Goal: Task Accomplishment & Management: Use online tool/utility

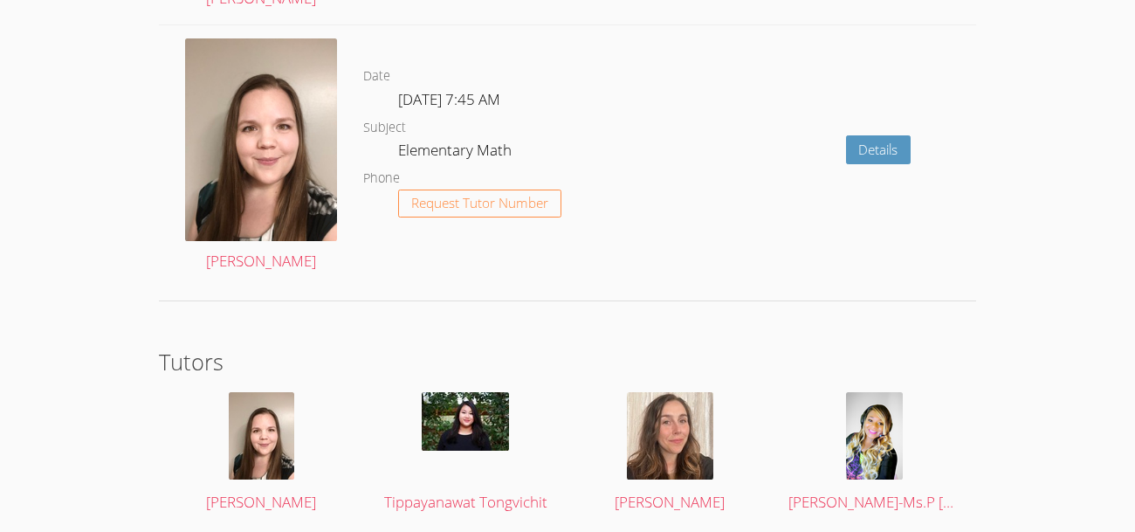
scroll to position [2944, 0]
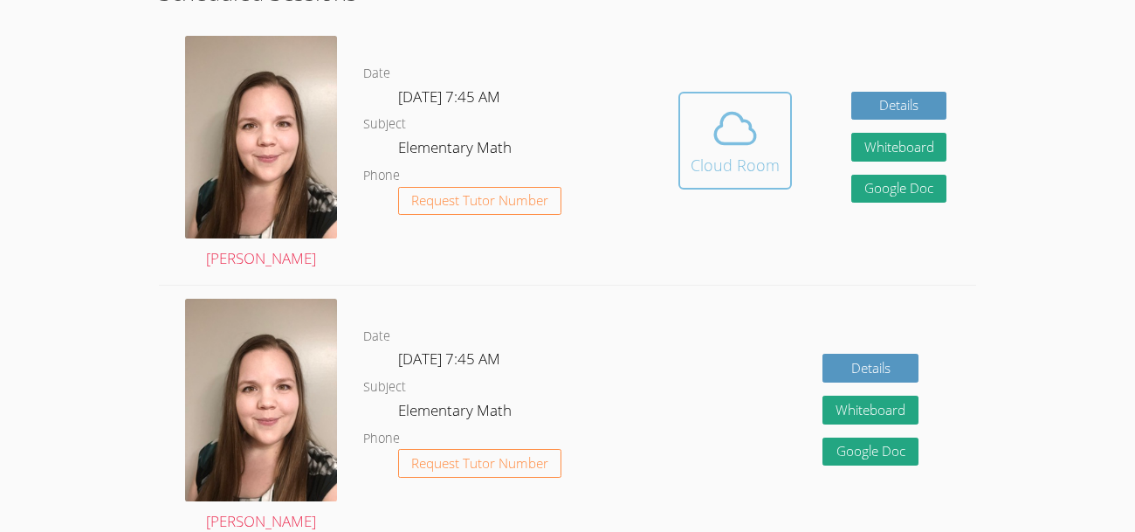
scroll to position [515, 0]
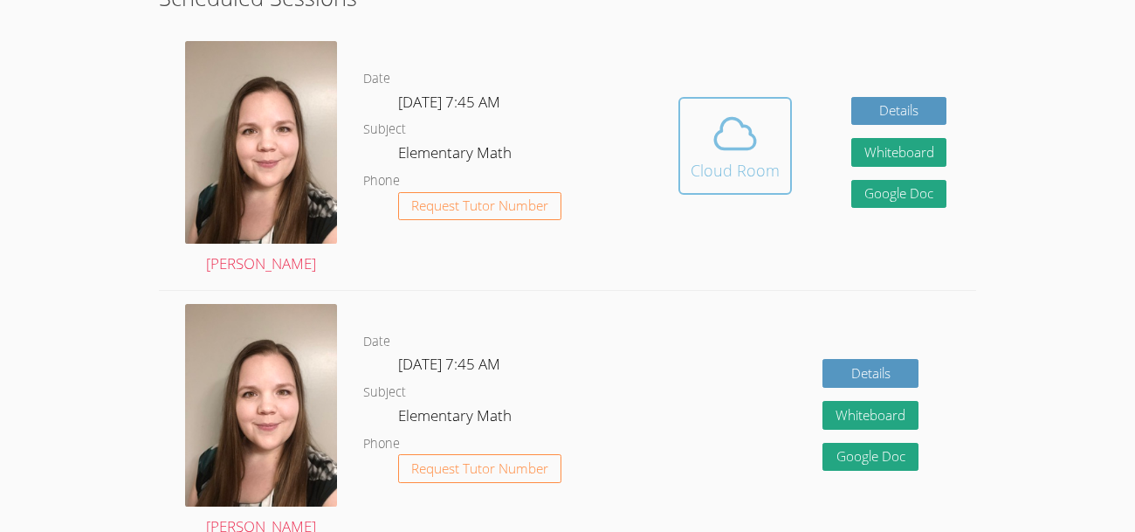
click at [737, 121] on icon at bounding box center [736, 133] width 40 height 31
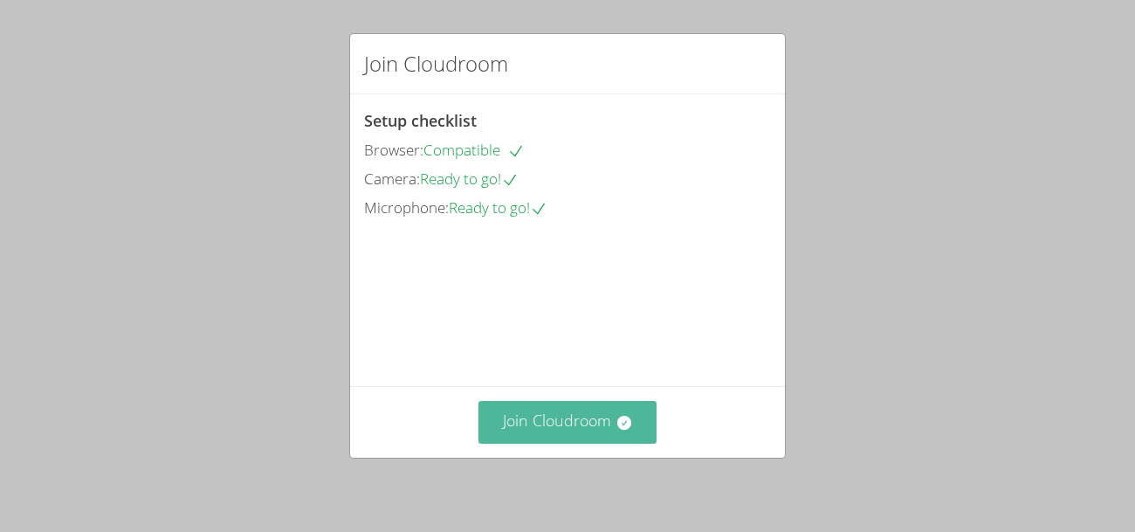
click at [560, 425] on button "Join Cloudroom" at bounding box center [568, 422] width 179 height 43
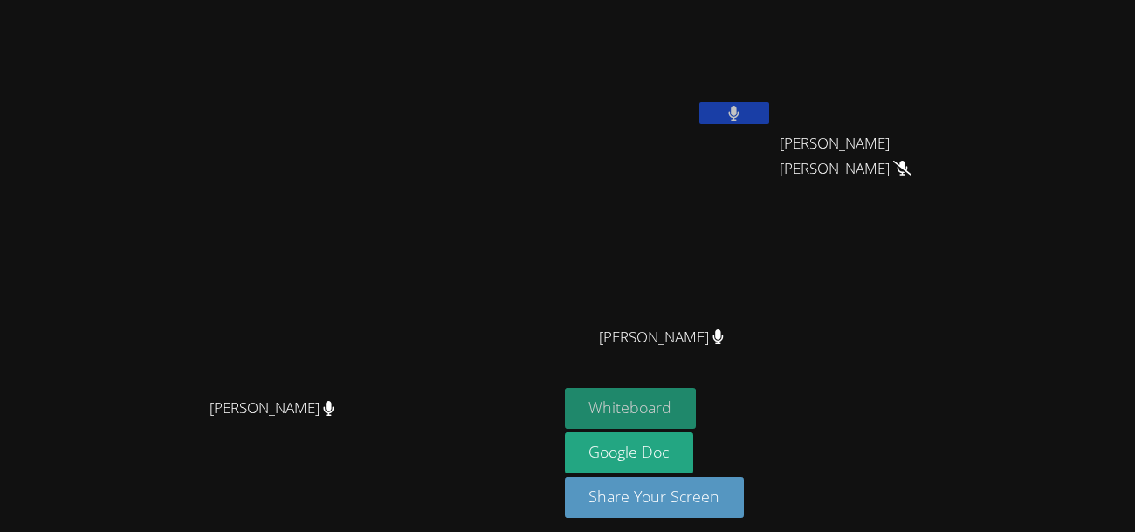
click at [598, 394] on button "Whiteboard" at bounding box center [631, 408] width 132 height 41
click at [727, 120] on button at bounding box center [734, 113] width 70 height 22
click at [713, 107] on button at bounding box center [734, 113] width 70 height 22
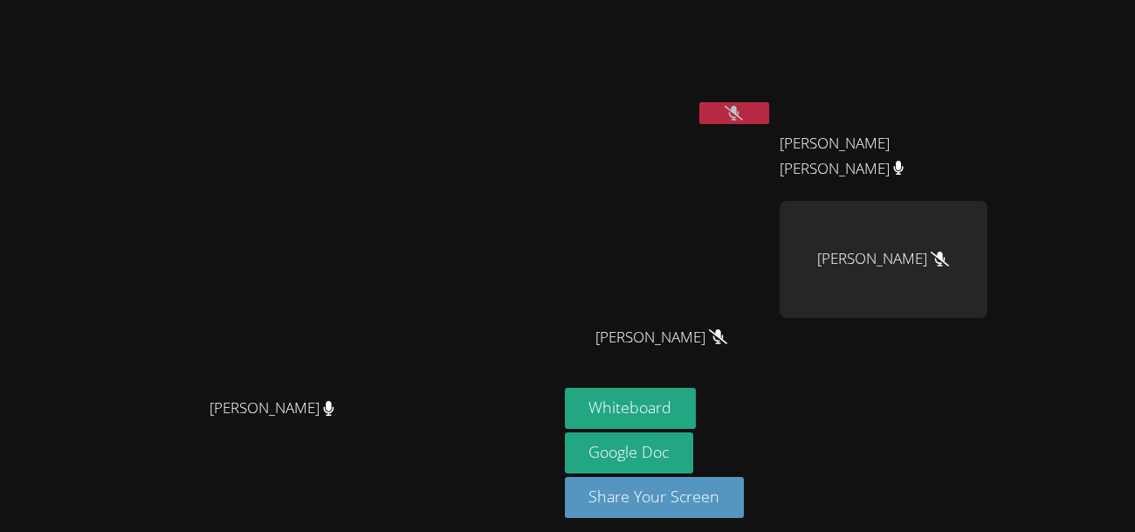
click at [888, 266] on div "[PERSON_NAME]" at bounding box center [884, 259] width 208 height 117
click at [602, 52] on video at bounding box center [669, 65] width 208 height 117
click at [638, 86] on video at bounding box center [669, 65] width 208 height 117
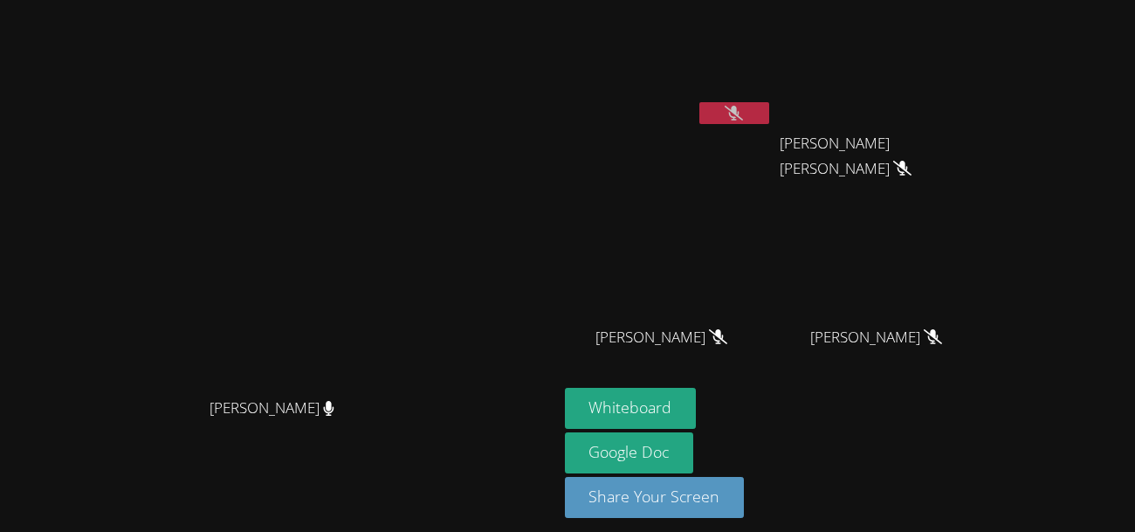
click at [912, 161] on icon at bounding box center [902, 168] width 18 height 15
click at [667, 344] on span "[PERSON_NAME]" at bounding box center [662, 337] width 132 height 25
click at [663, 398] on button "Whiteboard" at bounding box center [631, 408] width 132 height 41
click at [769, 114] on button at bounding box center [734, 113] width 70 height 22
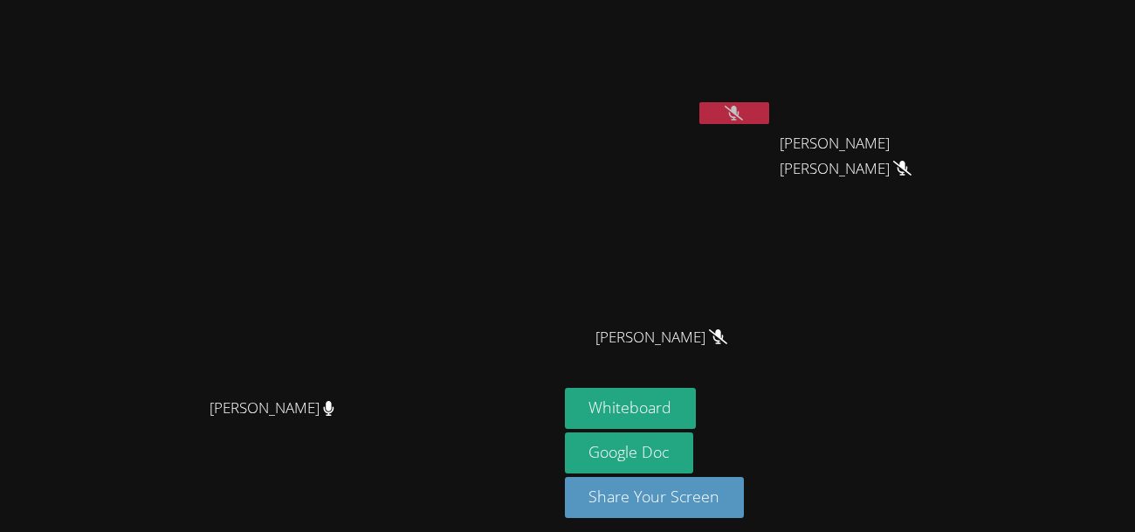
click at [769, 114] on button at bounding box center [734, 113] width 70 height 22
click at [740, 117] on icon at bounding box center [734, 113] width 10 height 15
click at [739, 116] on icon at bounding box center [734, 113] width 18 height 15
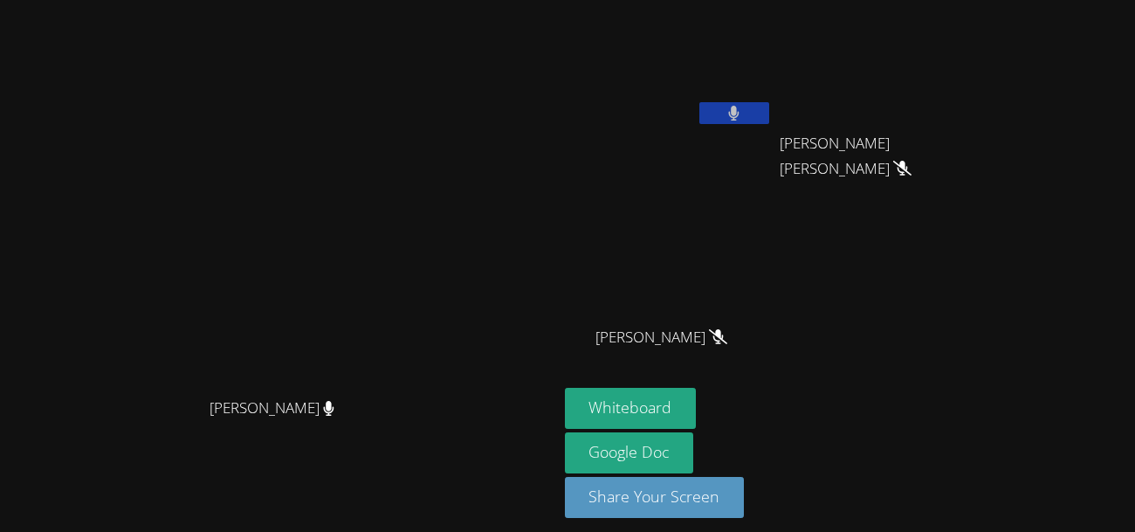
click at [739, 116] on icon at bounding box center [734, 113] width 10 height 15
click at [743, 107] on icon at bounding box center [734, 113] width 18 height 15
click at [729, 120] on button at bounding box center [734, 113] width 70 height 22
click at [740, 114] on icon at bounding box center [733, 113] width 11 height 15
click at [739, 114] on icon at bounding box center [734, 113] width 18 height 15
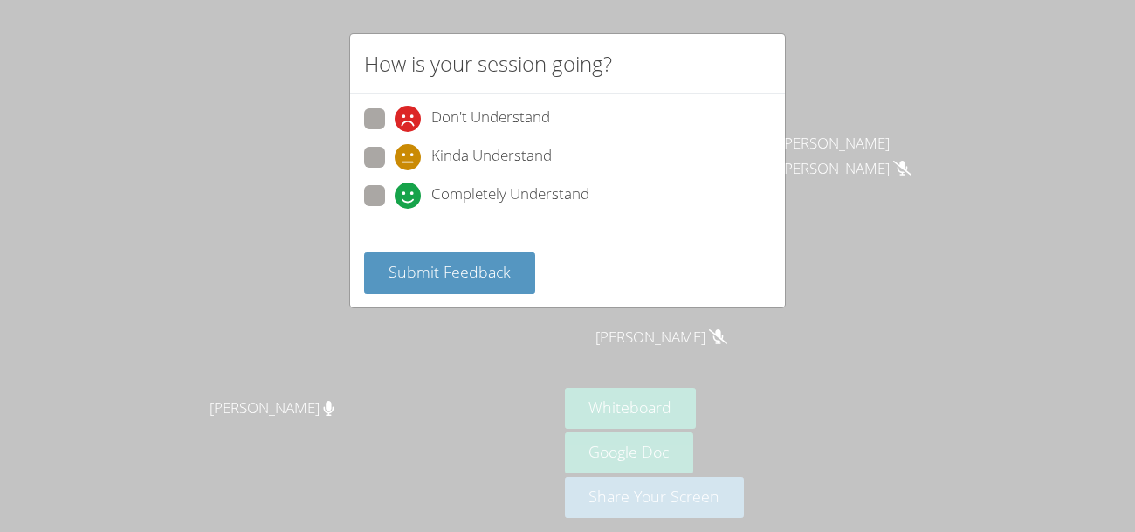
click at [395, 209] on span at bounding box center [395, 209] width 0 height 0
click at [395, 190] on input "Completely Understand" at bounding box center [402, 192] width 15 height 15
radio input "true"
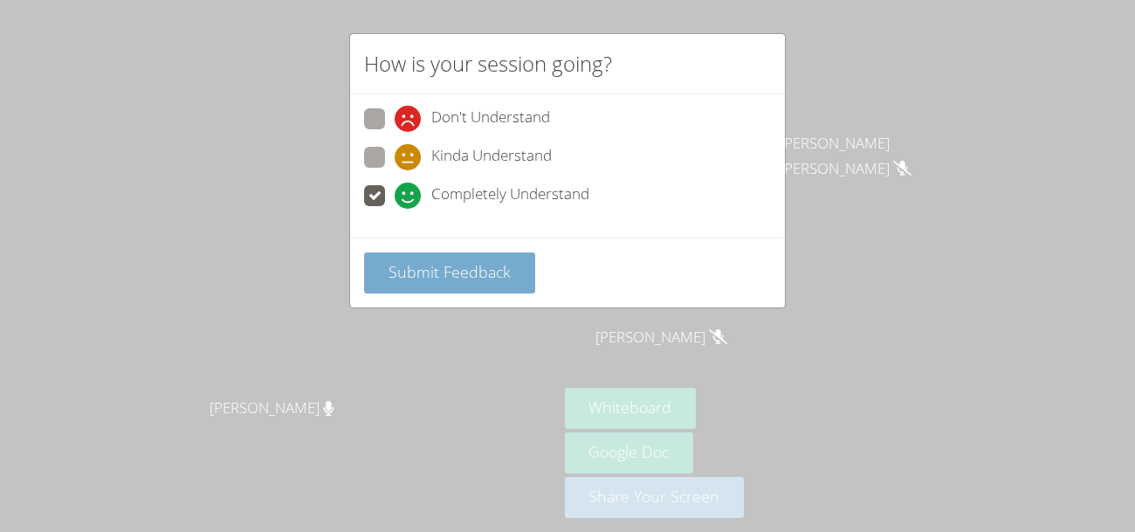
click at [415, 275] on span "Submit Feedback" at bounding box center [450, 271] width 122 height 21
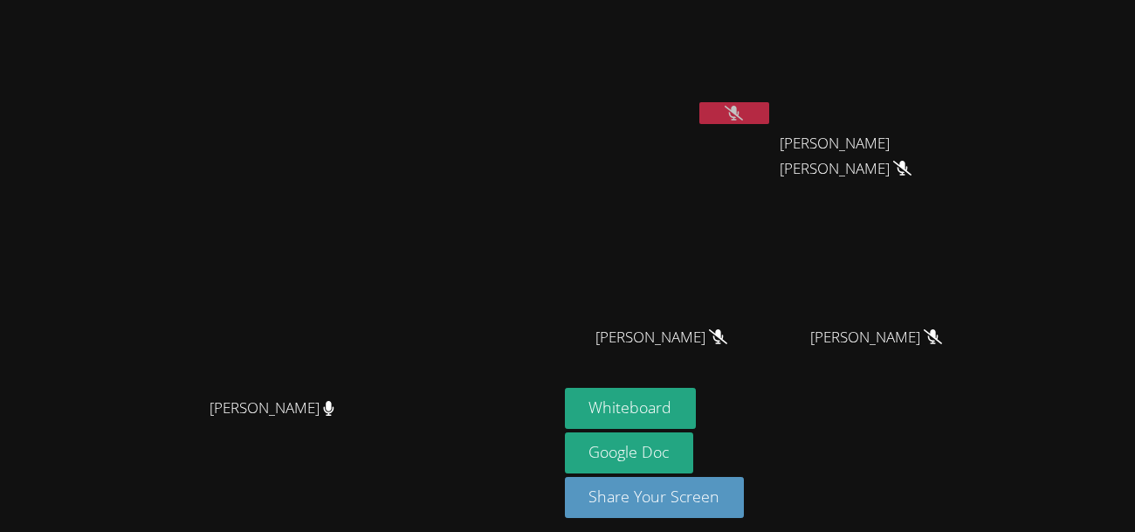
click at [743, 111] on icon at bounding box center [734, 113] width 18 height 15
click at [740, 111] on icon at bounding box center [734, 113] width 10 height 15
